Goal: Transaction & Acquisition: Purchase product/service

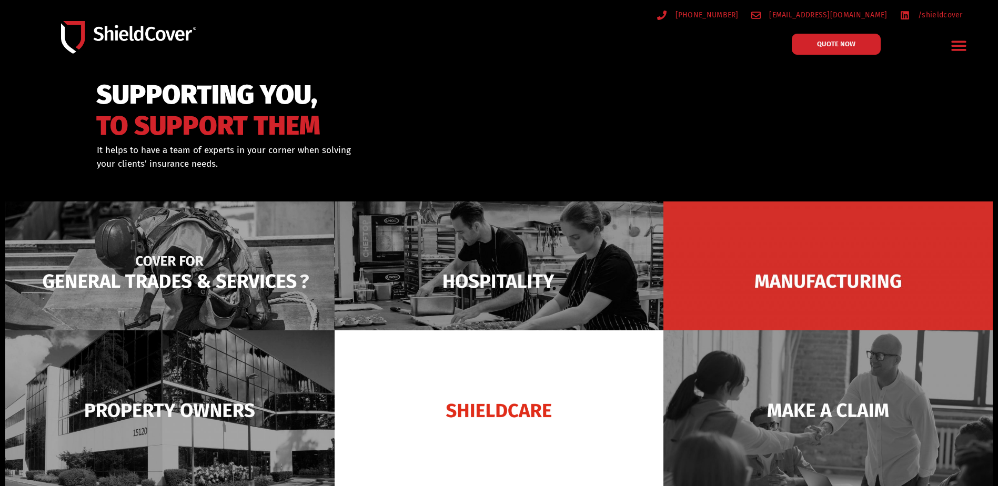
click at [270, 284] on img at bounding box center [169, 281] width 329 height 160
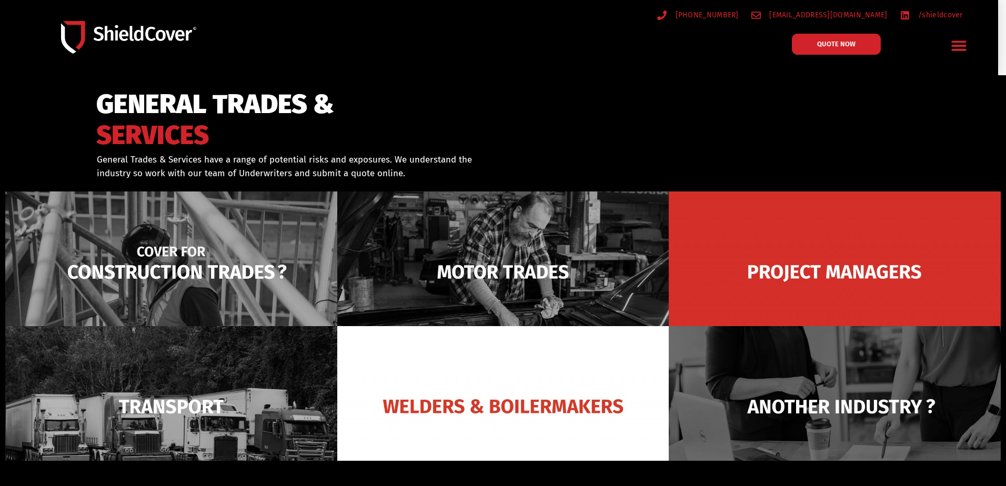
click at [218, 275] on img at bounding box center [171, 271] width 332 height 161
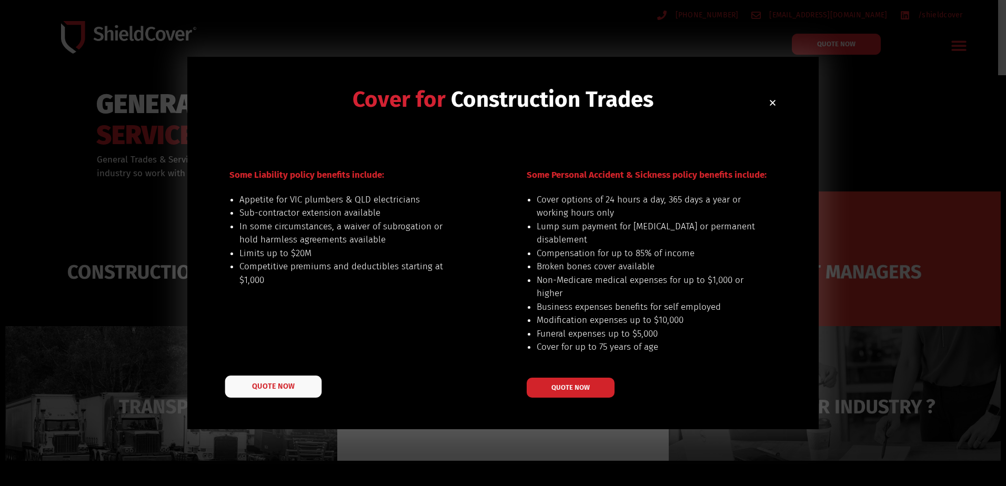
click at [279, 383] on span "QUOTE NOW" at bounding box center [273, 385] width 42 height 7
